Goal: Task Accomplishment & Management: Use online tool/utility

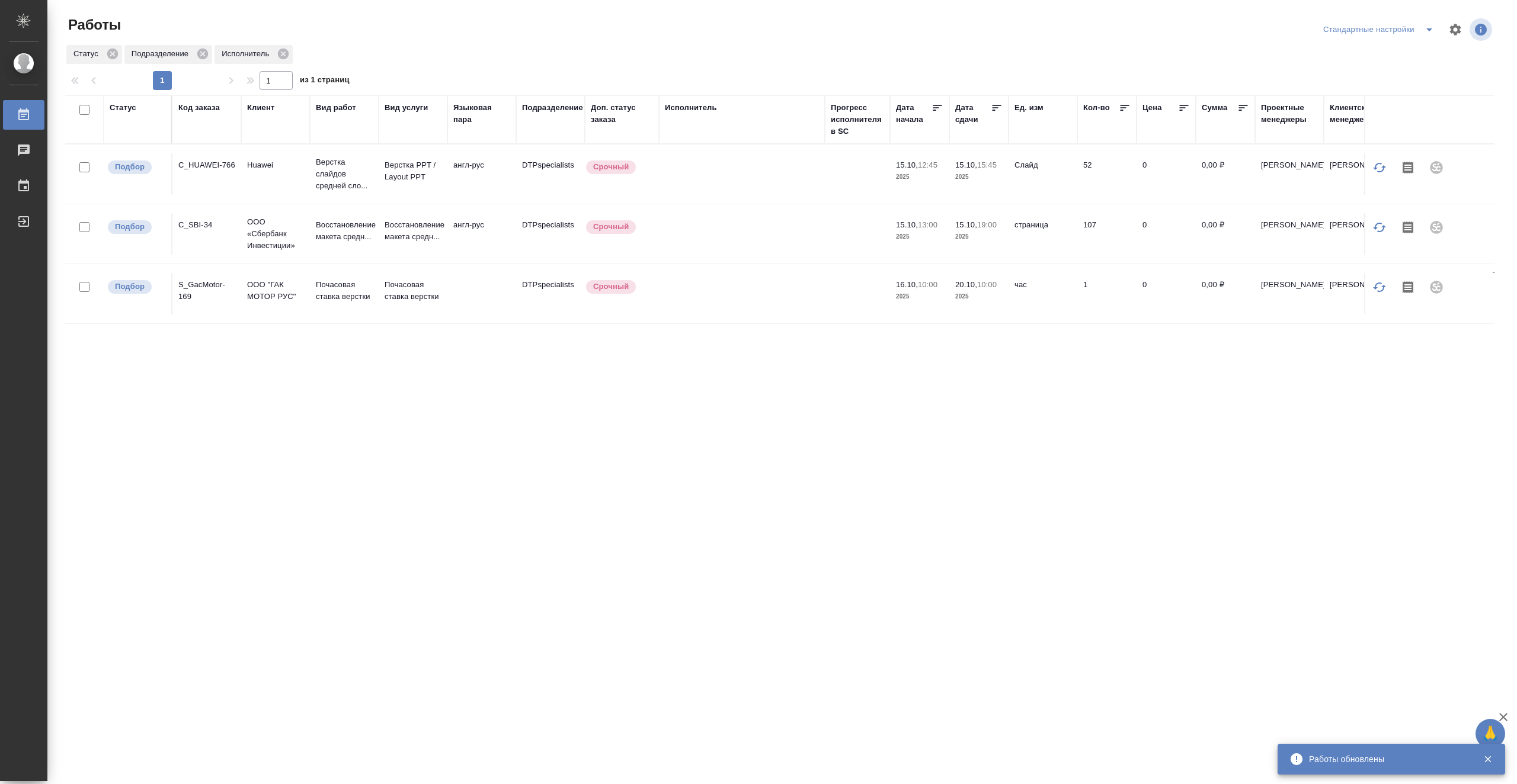
click at [1517, 18] on div "Работы Стандартные настройки Статус Подразделение Исполнитель 1 1 из 1 страниц …" at bounding box center [782, 263] width 1470 height 528
click at [808, 232] on td at bounding box center [742, 234] width 166 height 42
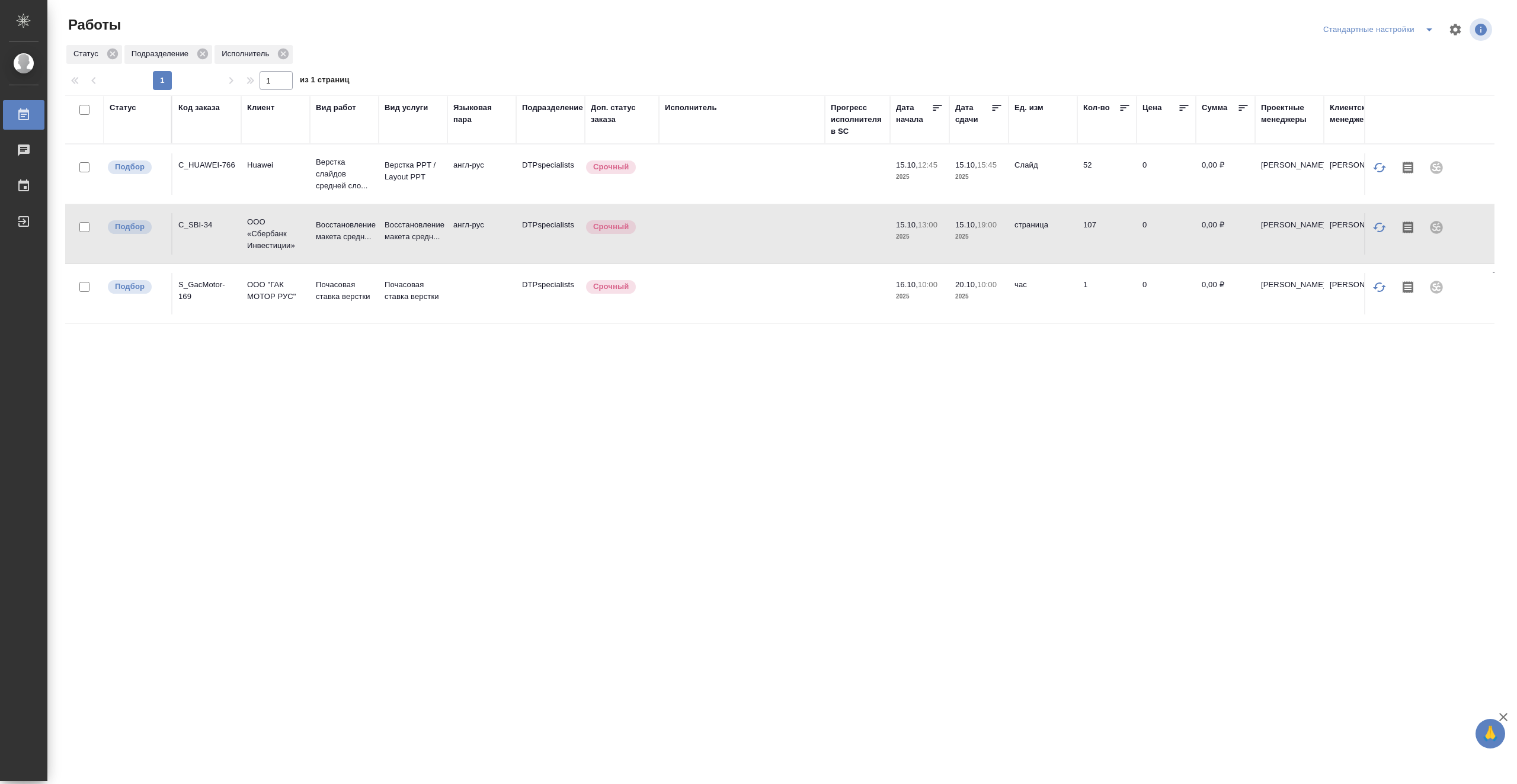
click at [808, 232] on td at bounding box center [742, 234] width 166 height 42
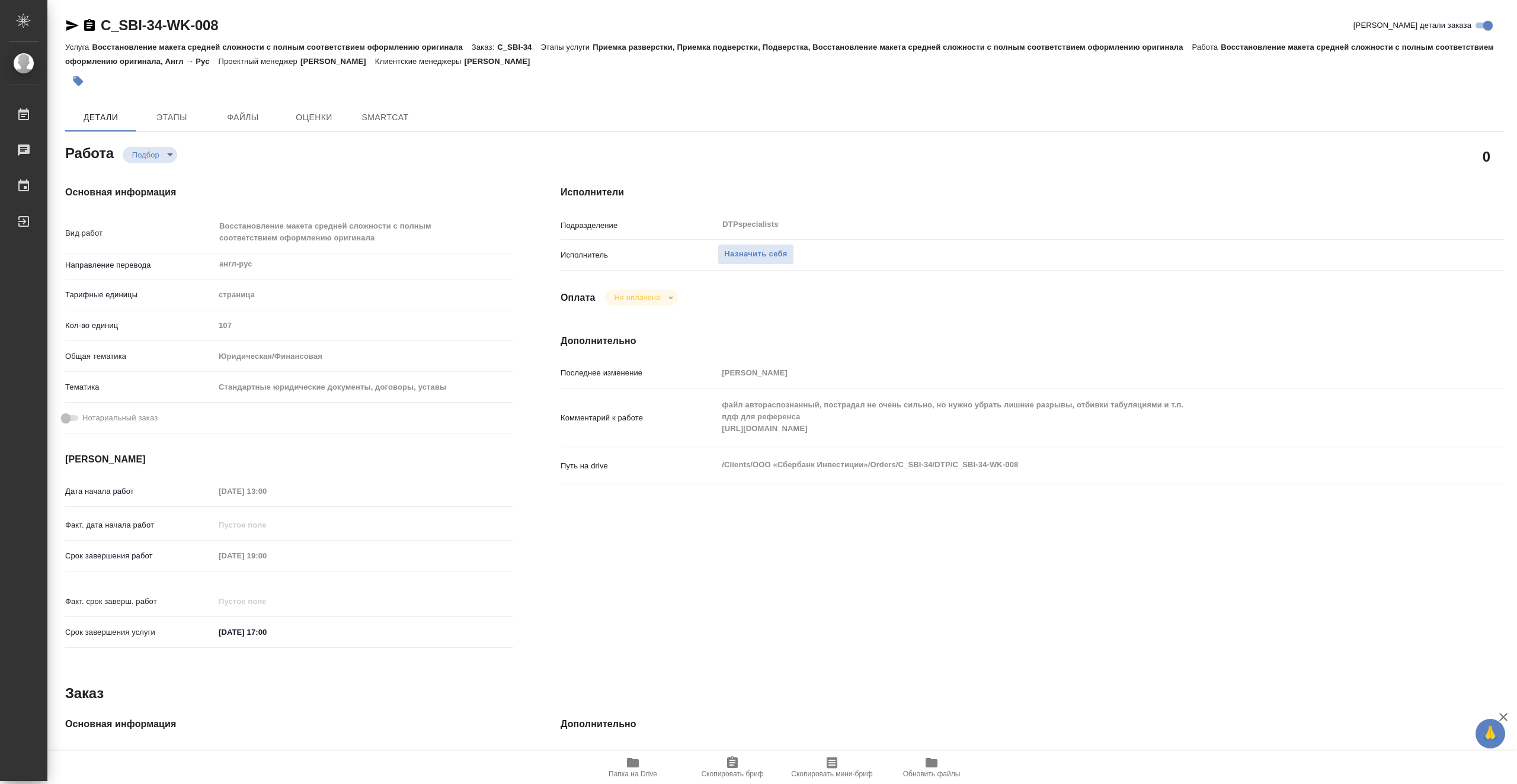
type textarea "x"
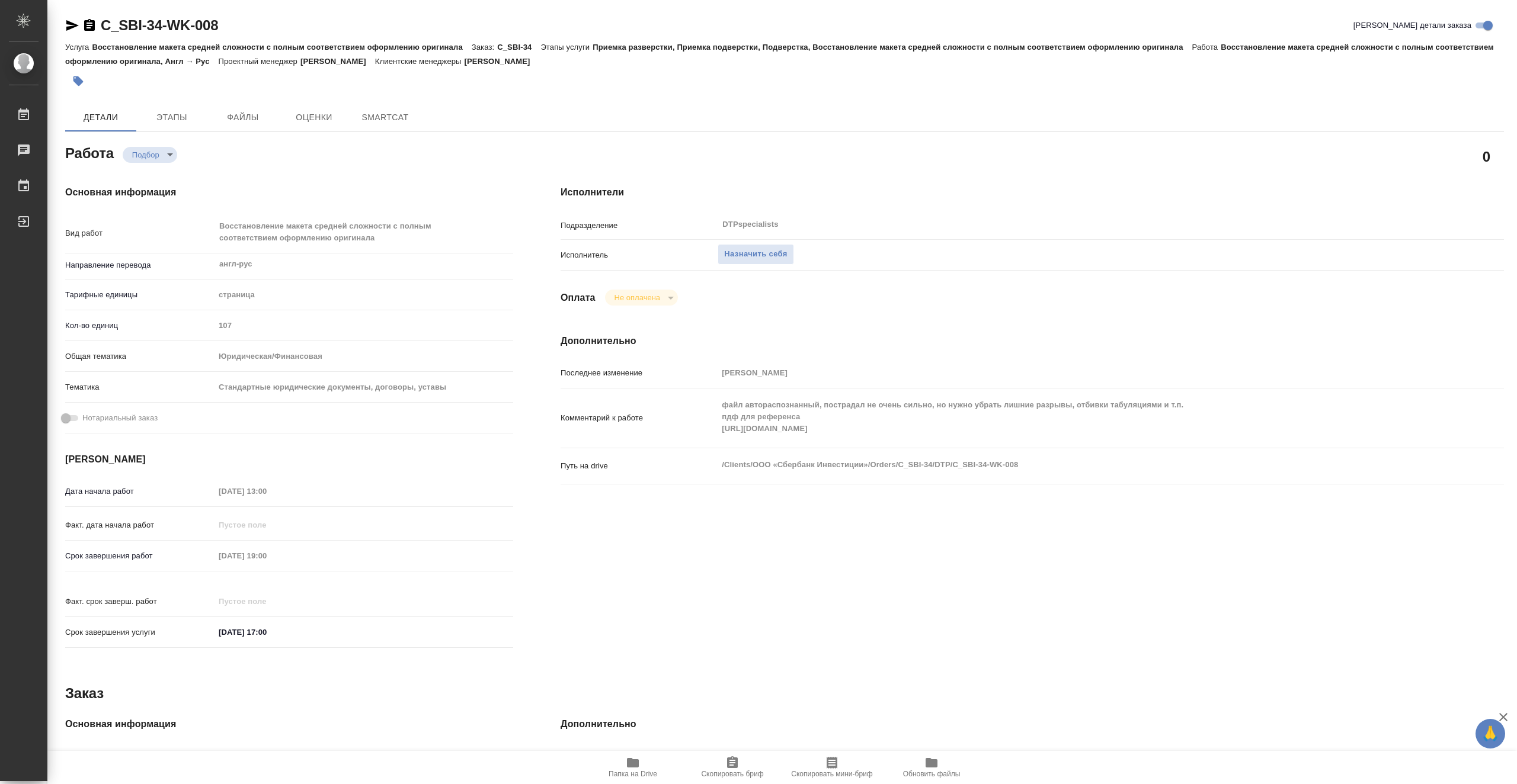
type textarea "x"
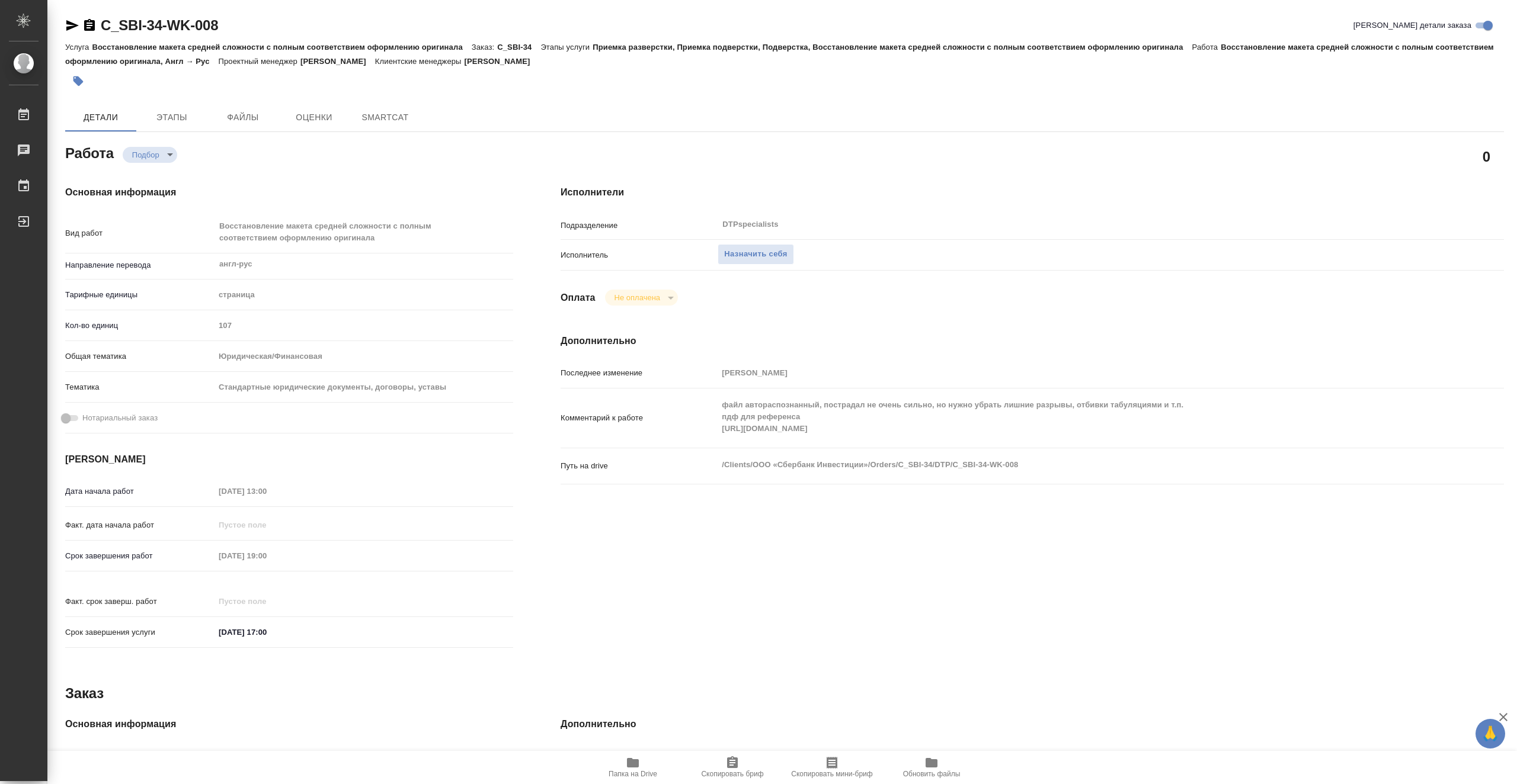
type textarea "x"
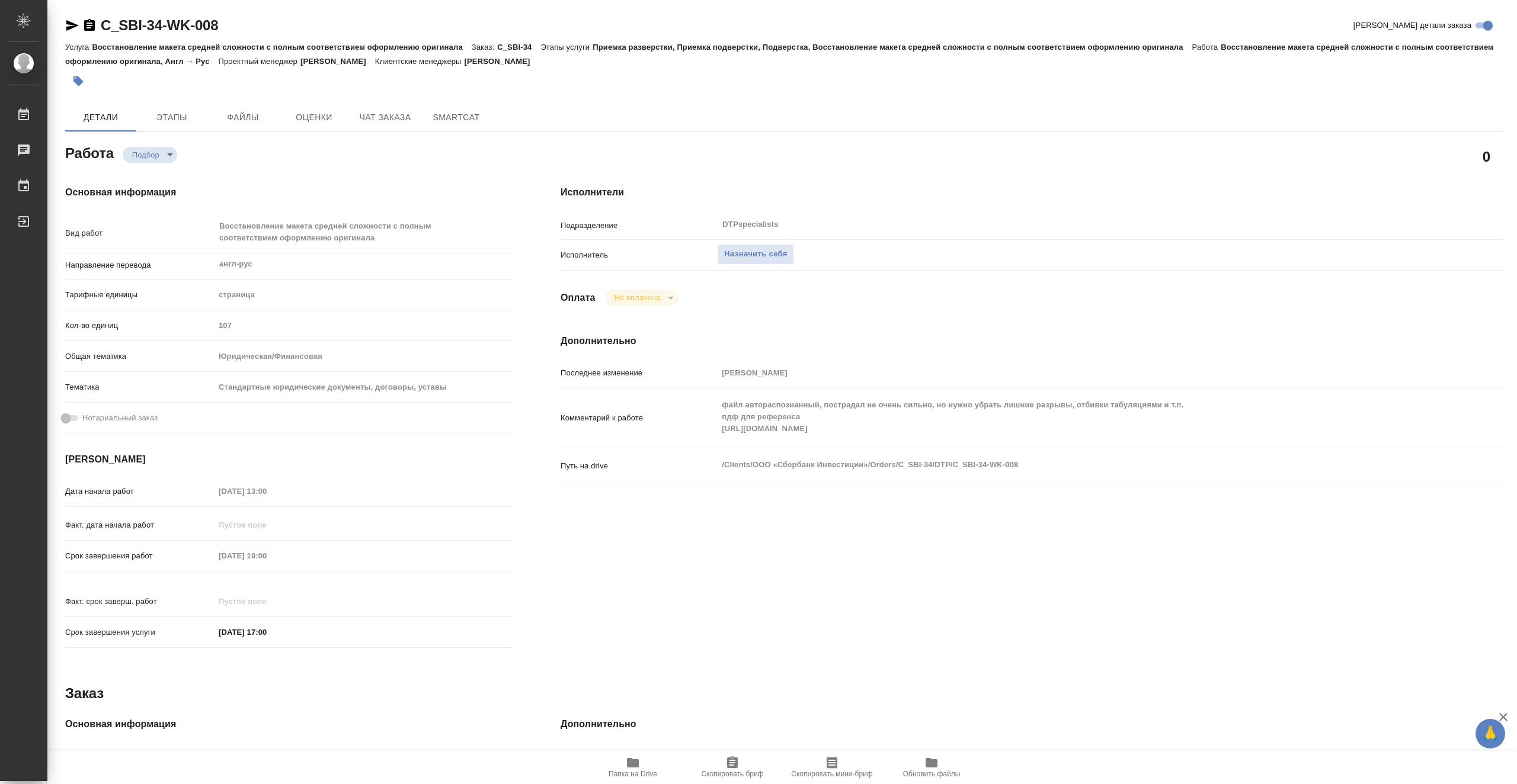
type textarea "x"
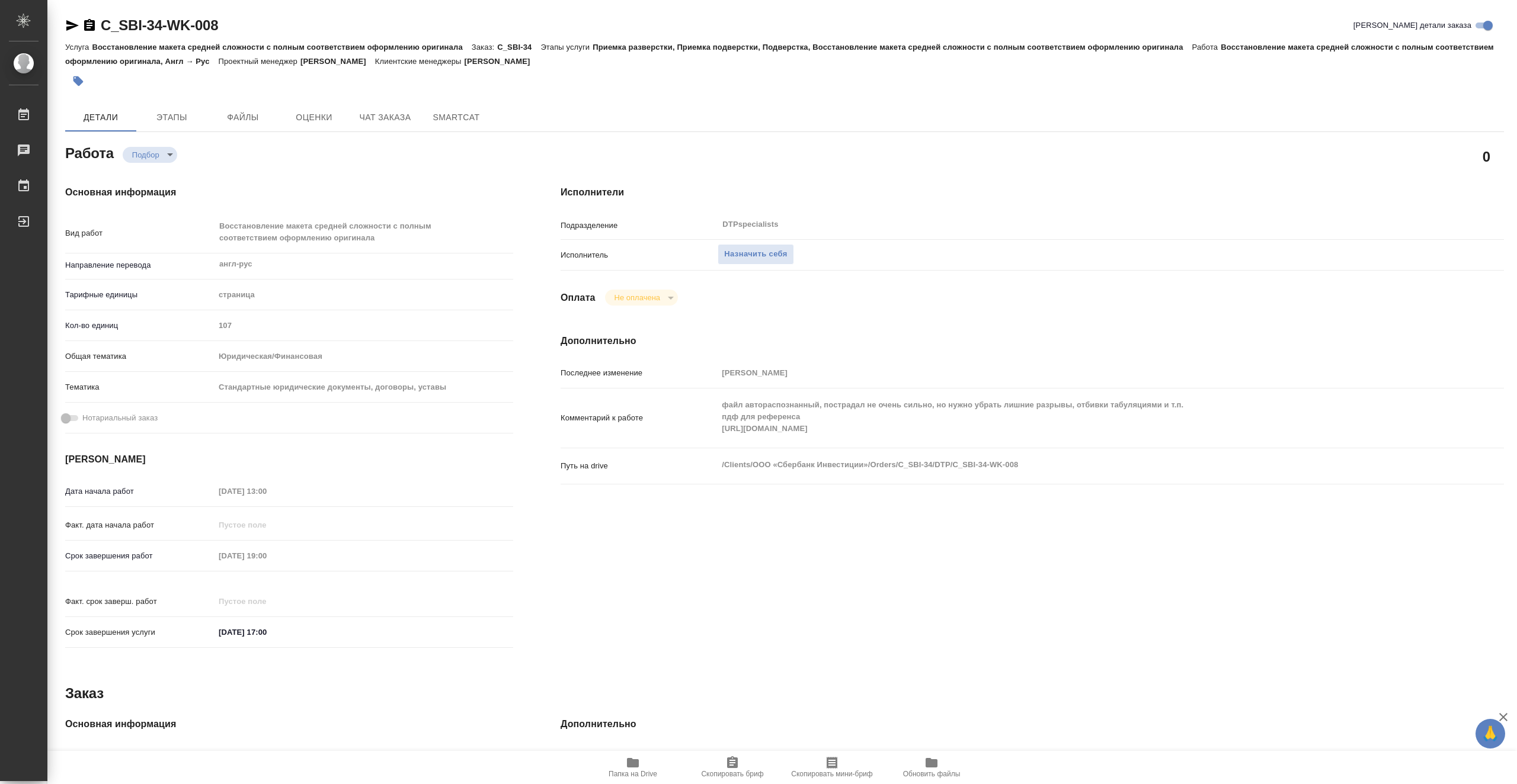
type textarea "x"
